Goal: Obtain resource: Download file/media

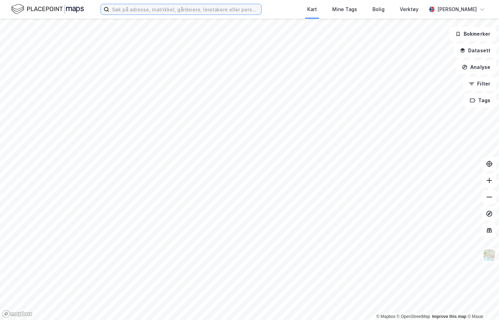
click at [192, 9] on input at bounding box center [185, 9] width 152 height 10
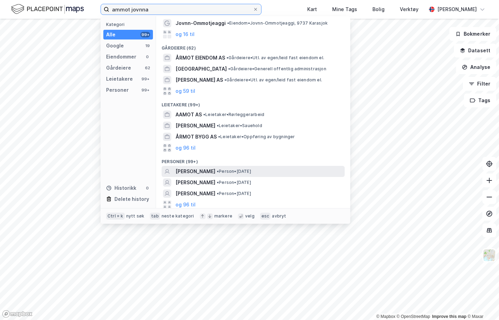
scroll to position [35, 0]
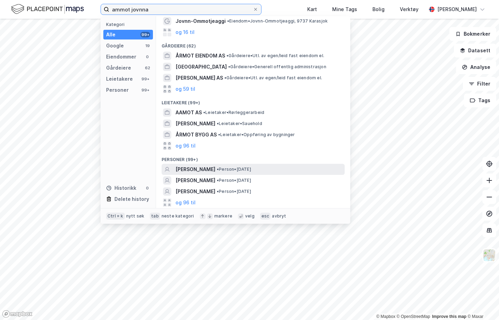
type input "ammot jovnna"
click at [215, 172] on span "[PERSON_NAME]" at bounding box center [195, 169] width 40 height 8
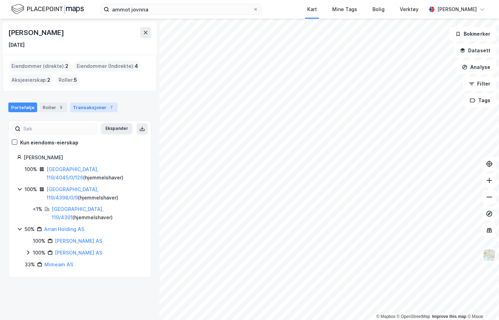
click at [90, 107] on div "Transaksjoner 7" at bounding box center [94, 108] width 48 height 10
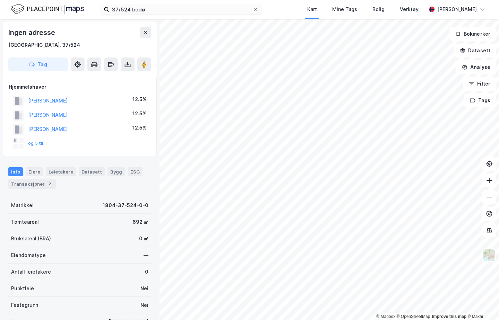
scroll to position [2, 0]
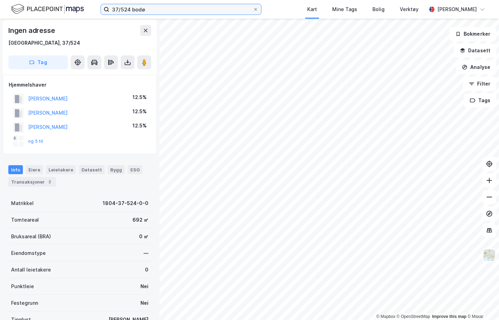
click at [159, 13] on input "37/524 bodø" at bounding box center [181, 9] width 144 height 10
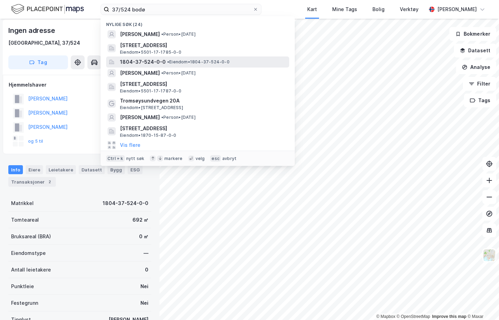
click at [160, 63] on span "1804-37-524-0-0" at bounding box center [143, 62] width 46 height 8
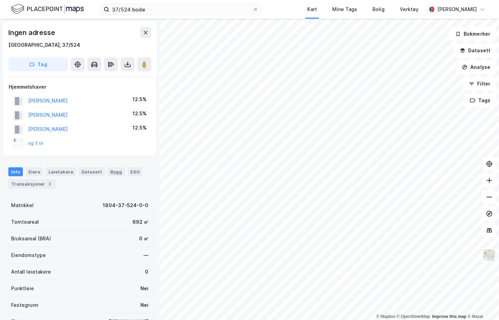
scroll to position [2, 0]
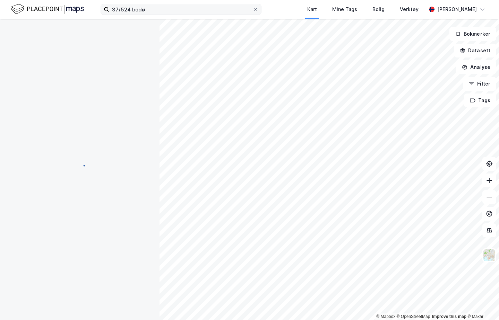
scroll to position [2, 0]
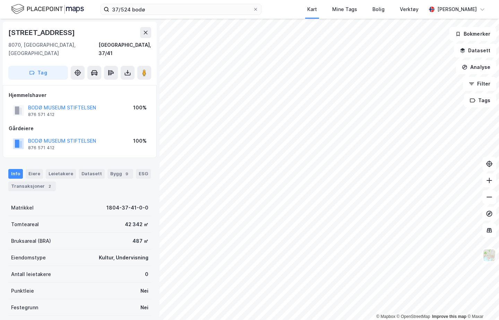
scroll to position [2, 0]
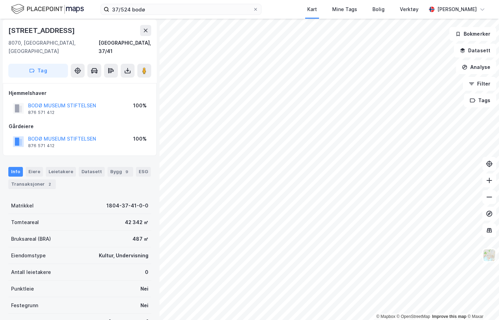
click at [57, 5] on img at bounding box center [47, 9] width 73 height 12
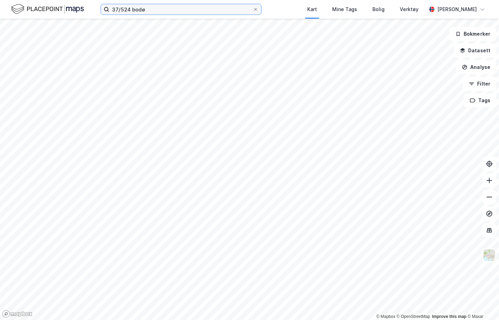
click at [159, 10] on input "37/524 bodø" at bounding box center [181, 9] width 144 height 10
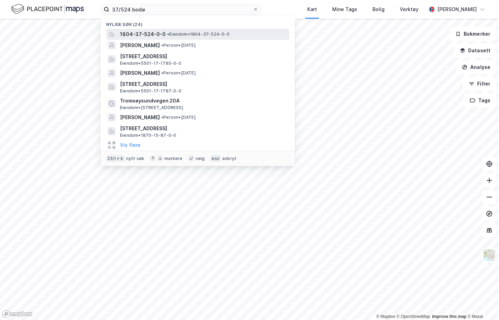
click at [146, 36] on span "1804-37-524-0-0" at bounding box center [143, 34] width 46 height 8
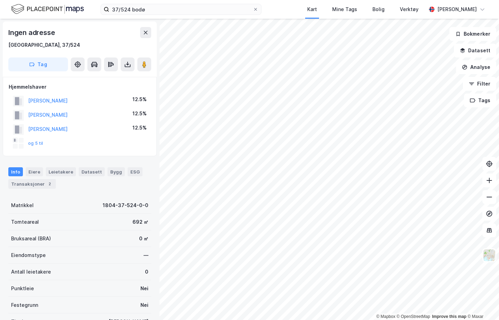
scroll to position [2, 0]
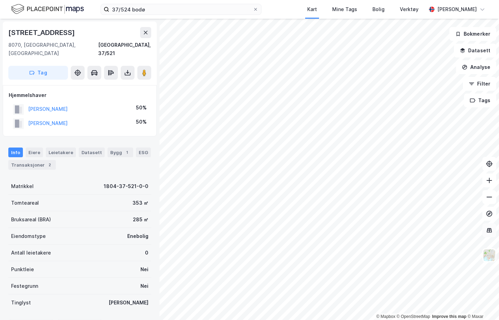
scroll to position [2, 0]
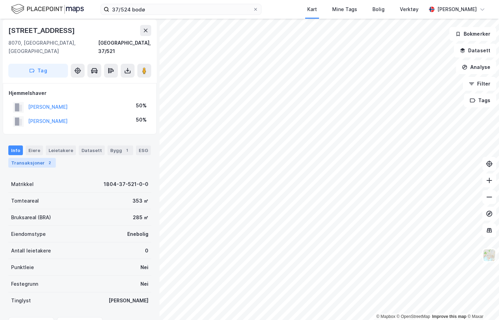
click at [35, 158] on div "Transaksjoner 2" at bounding box center [32, 163] width 48 height 10
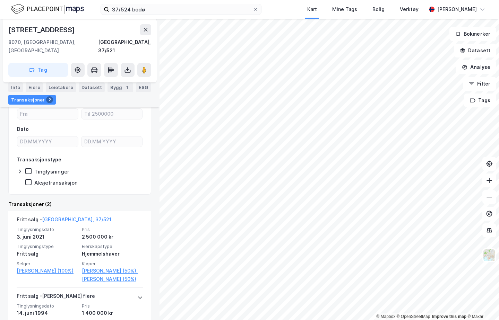
scroll to position [104, 0]
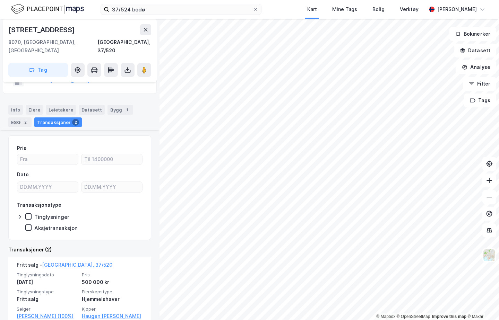
scroll to position [69, 0]
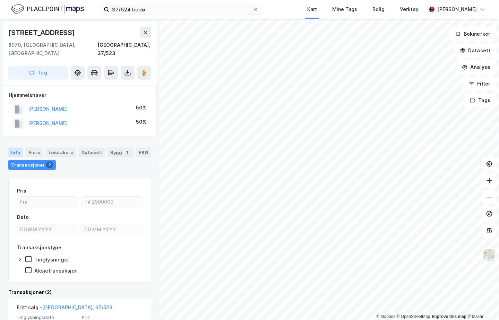
click at [19, 148] on div "Info" at bounding box center [15, 153] width 15 height 10
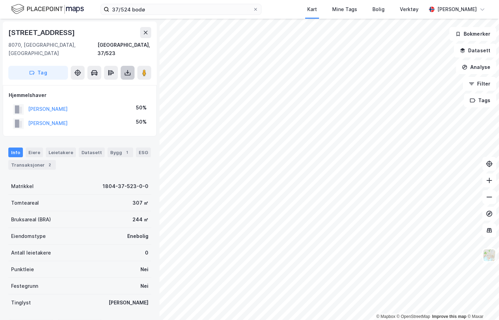
click at [123, 66] on button at bounding box center [128, 73] width 14 height 14
click at [109, 95] on div "Last ned matrikkelrapport" at bounding box center [101, 98] width 57 height 6
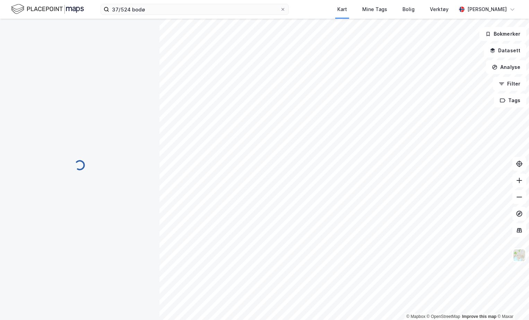
scroll to position [1, 0]
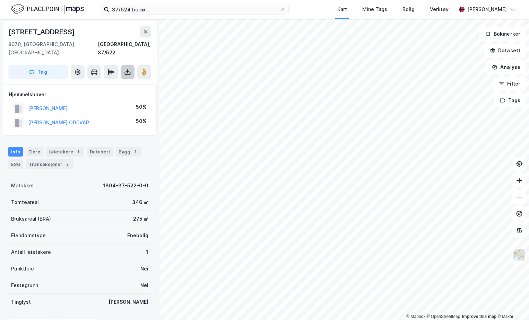
click at [130, 69] on icon at bounding box center [127, 72] width 7 height 7
click at [112, 94] on div "Last ned matrikkelrapport" at bounding box center [101, 97] width 57 height 6
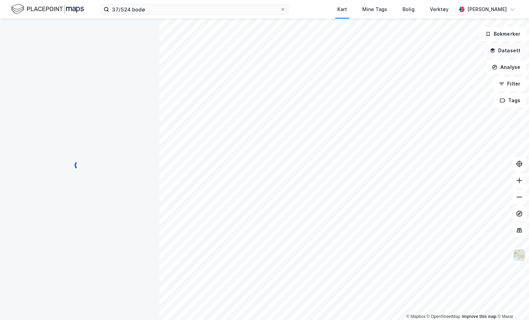
scroll to position [1, 0]
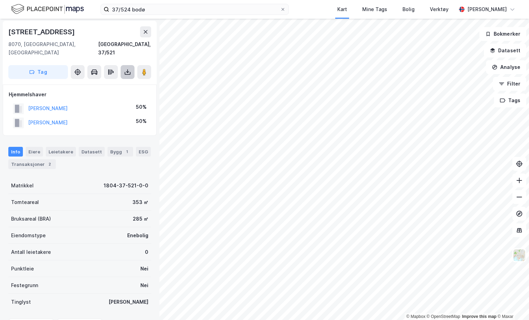
click at [128, 69] on icon at bounding box center [127, 71] width 1 height 4
click at [109, 83] on div "Last ned grunnbok" at bounding box center [93, 86] width 40 height 6
click at [113, 94] on div "Last ned matrikkelrapport" at bounding box center [101, 97] width 57 height 6
click at [129, 69] on icon at bounding box center [127, 72] width 7 height 7
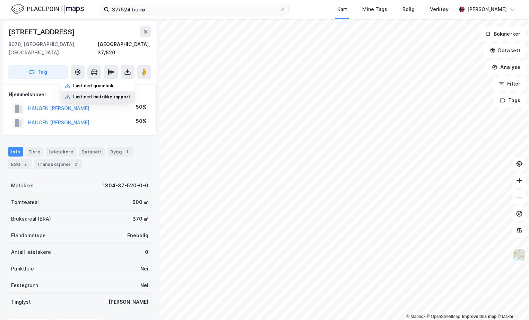
click at [122, 94] on div "Last ned matrikkelrapport" at bounding box center [101, 97] width 57 height 6
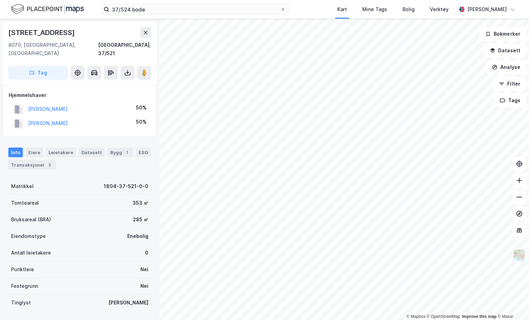
scroll to position [1, 0]
click at [128, 69] on icon at bounding box center [127, 72] width 7 height 7
click at [123, 94] on div "Last ned matrikkelrapport" at bounding box center [101, 97] width 57 height 6
